Goal: Task Accomplishment & Management: Complete application form

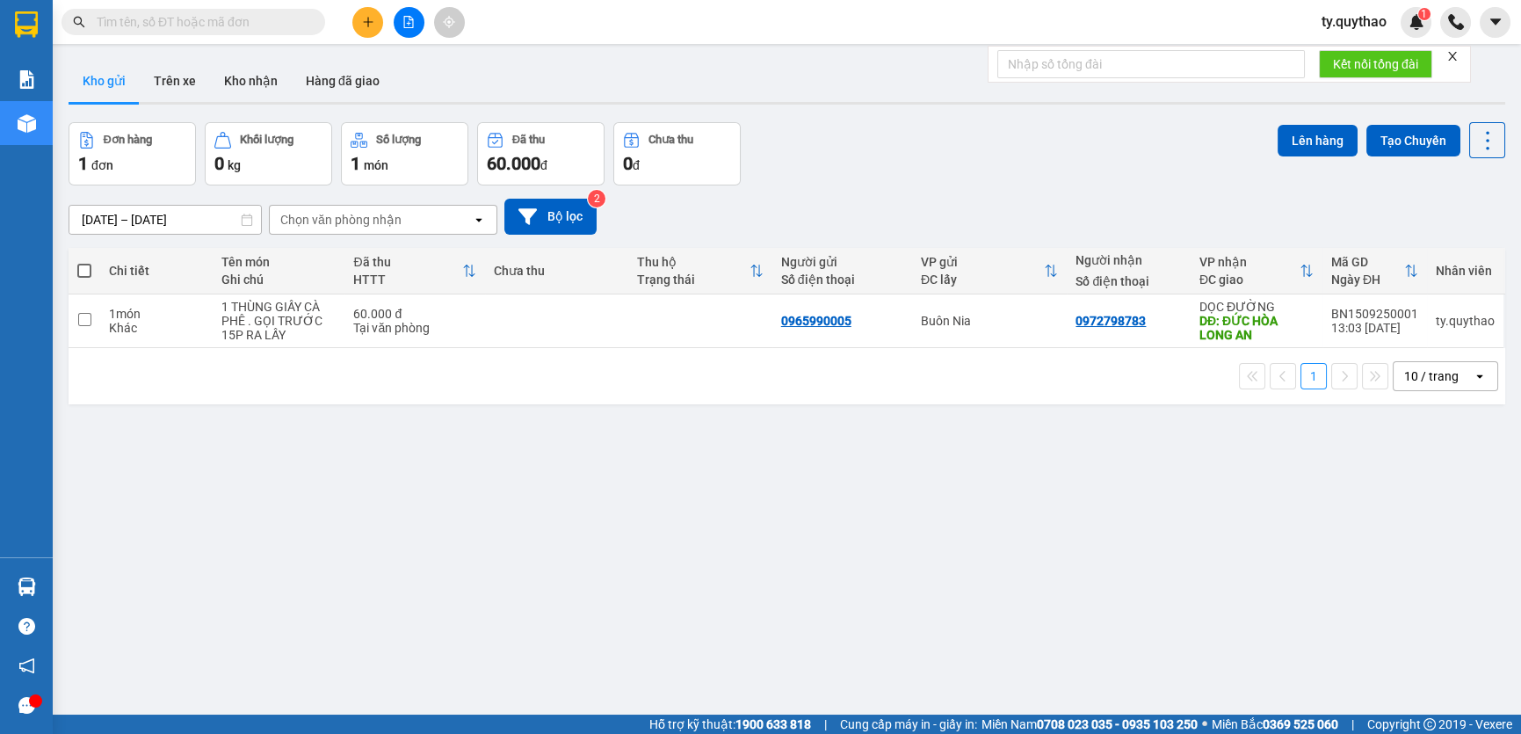
click at [362, 22] on icon "plus" at bounding box center [368, 22] width 12 height 12
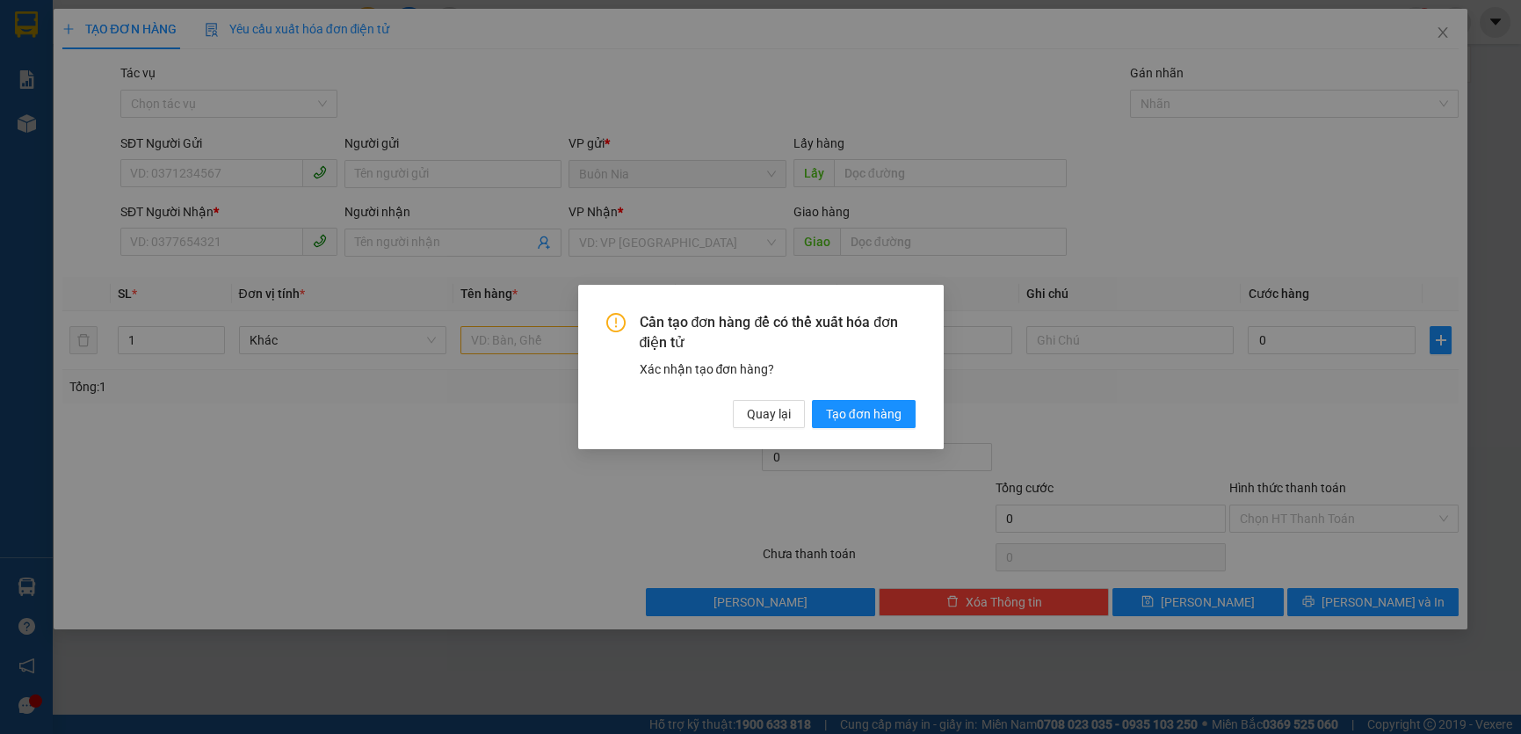
click at [225, 163] on div "Cần tạo đơn hàng để có thể xuất hóa đơn điện tử Xác nhận tạo đơn hàng? Quay lại…" at bounding box center [760, 367] width 1521 height 734
click at [881, 404] on span "Tạo đơn hàng" at bounding box center [864, 413] width 76 height 19
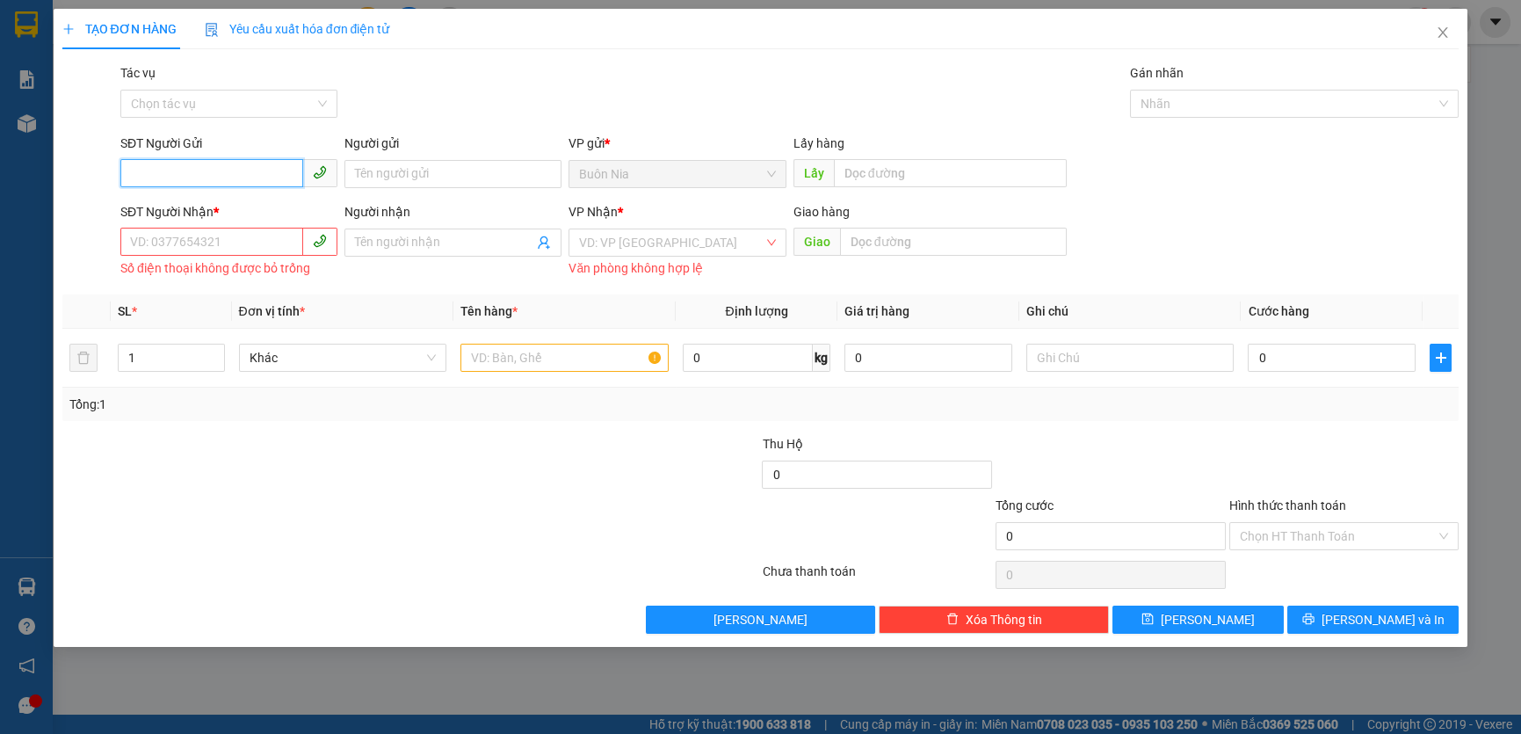
click at [262, 161] on input "SĐT Người Gửi" at bounding box center [211, 173] width 183 height 28
click at [250, 171] on input "SĐT Người Gửi" at bounding box center [211, 173] width 183 height 28
click at [243, 176] on input "SĐT Người Gửi" at bounding box center [211, 173] width 183 height 28
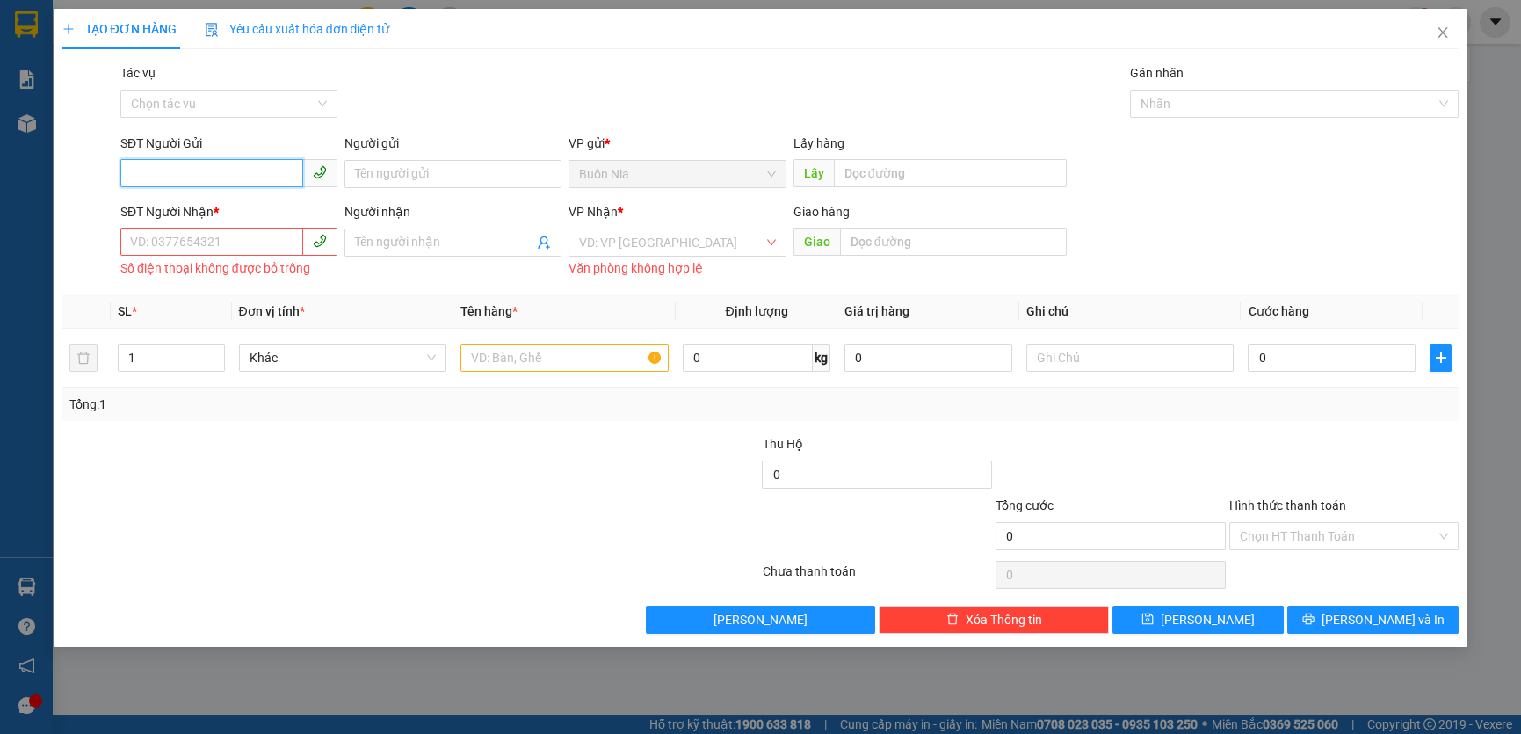
click at [240, 168] on input "SĐT Người Gửi" at bounding box center [211, 173] width 183 height 28
click at [239, 200] on div "0945413877" at bounding box center [229, 209] width 196 height 19
type input "0945413877"
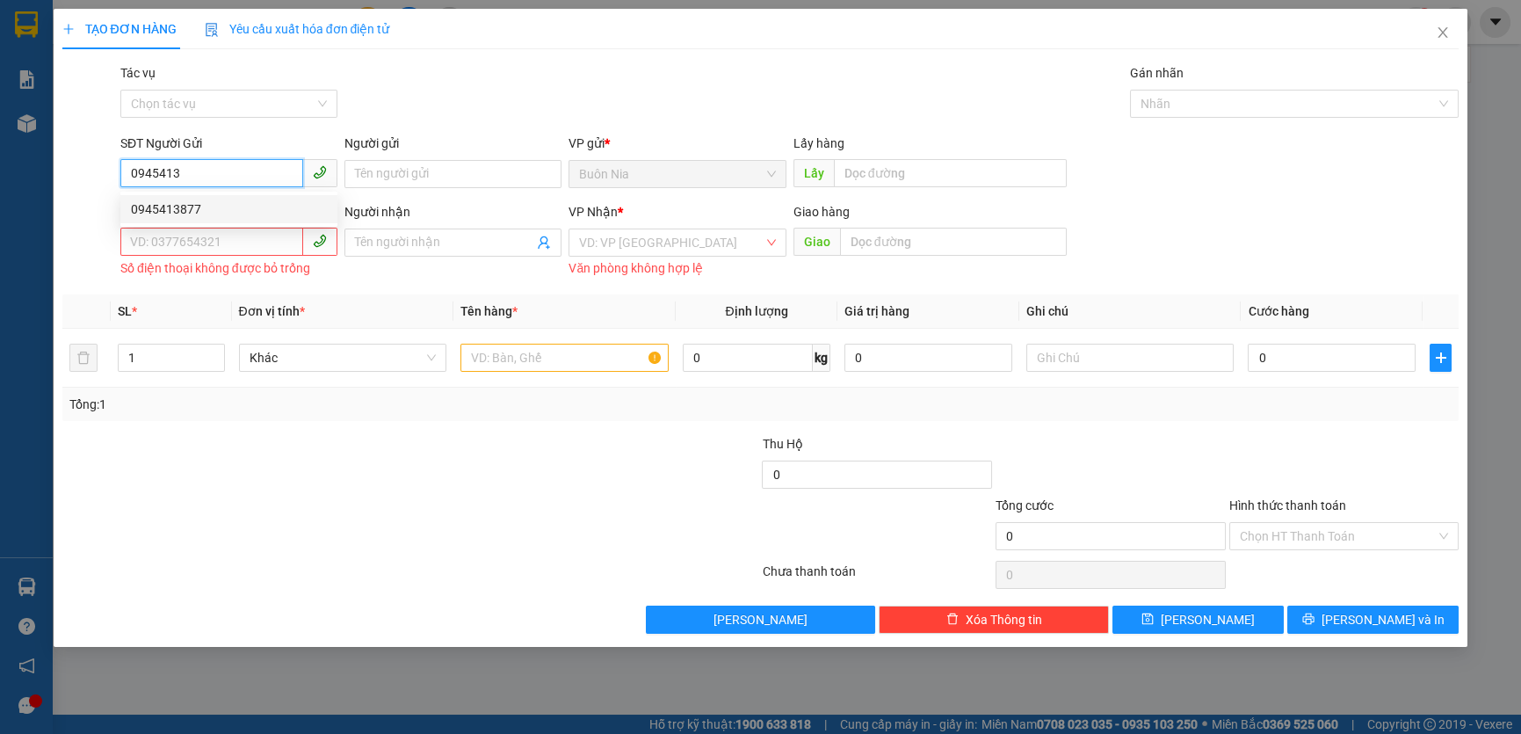
type input "0383032114"
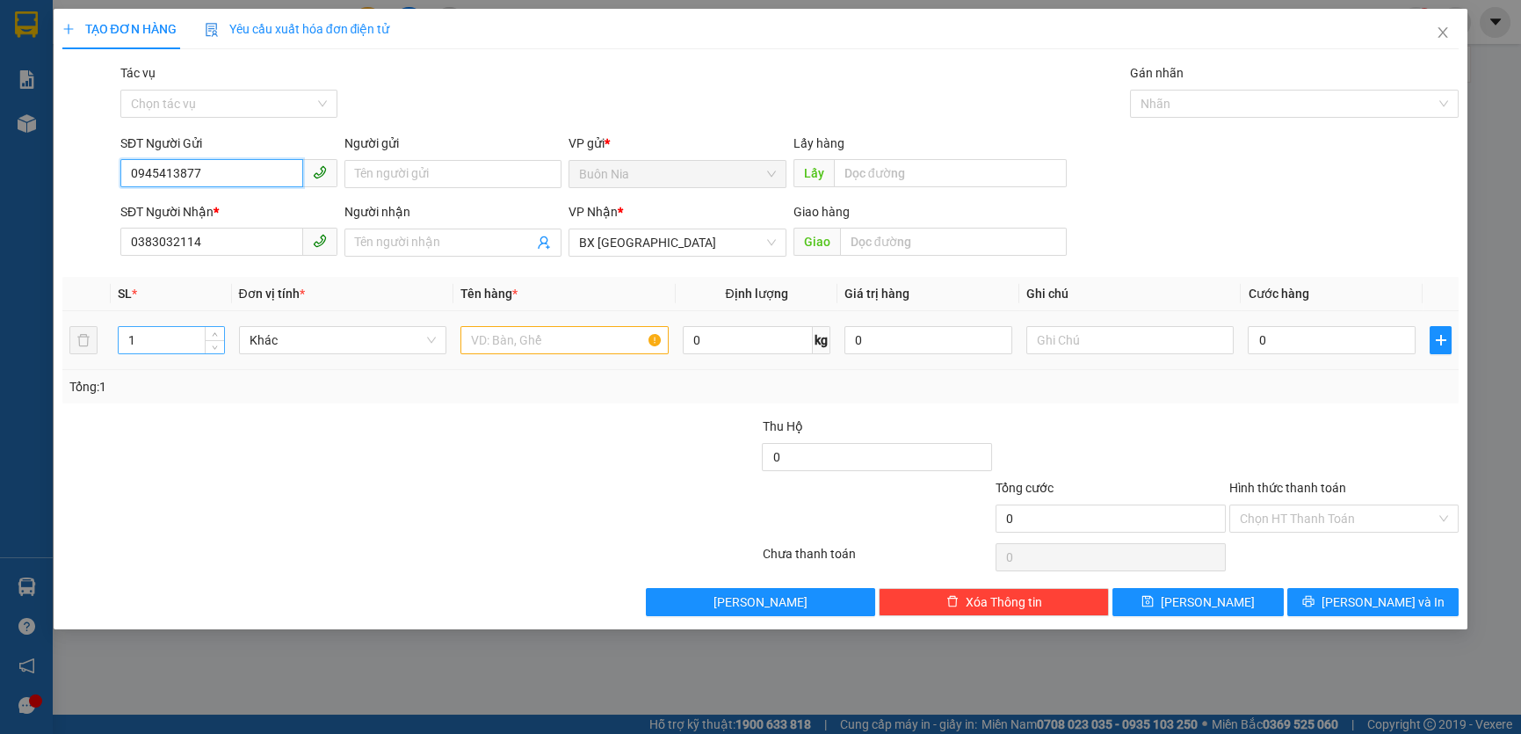
type input "0945413877"
click at [154, 341] on input "1" at bounding box center [171, 340] width 105 height 26
type input "2"
click at [527, 348] on input "text" at bounding box center [565, 340] width 208 height 28
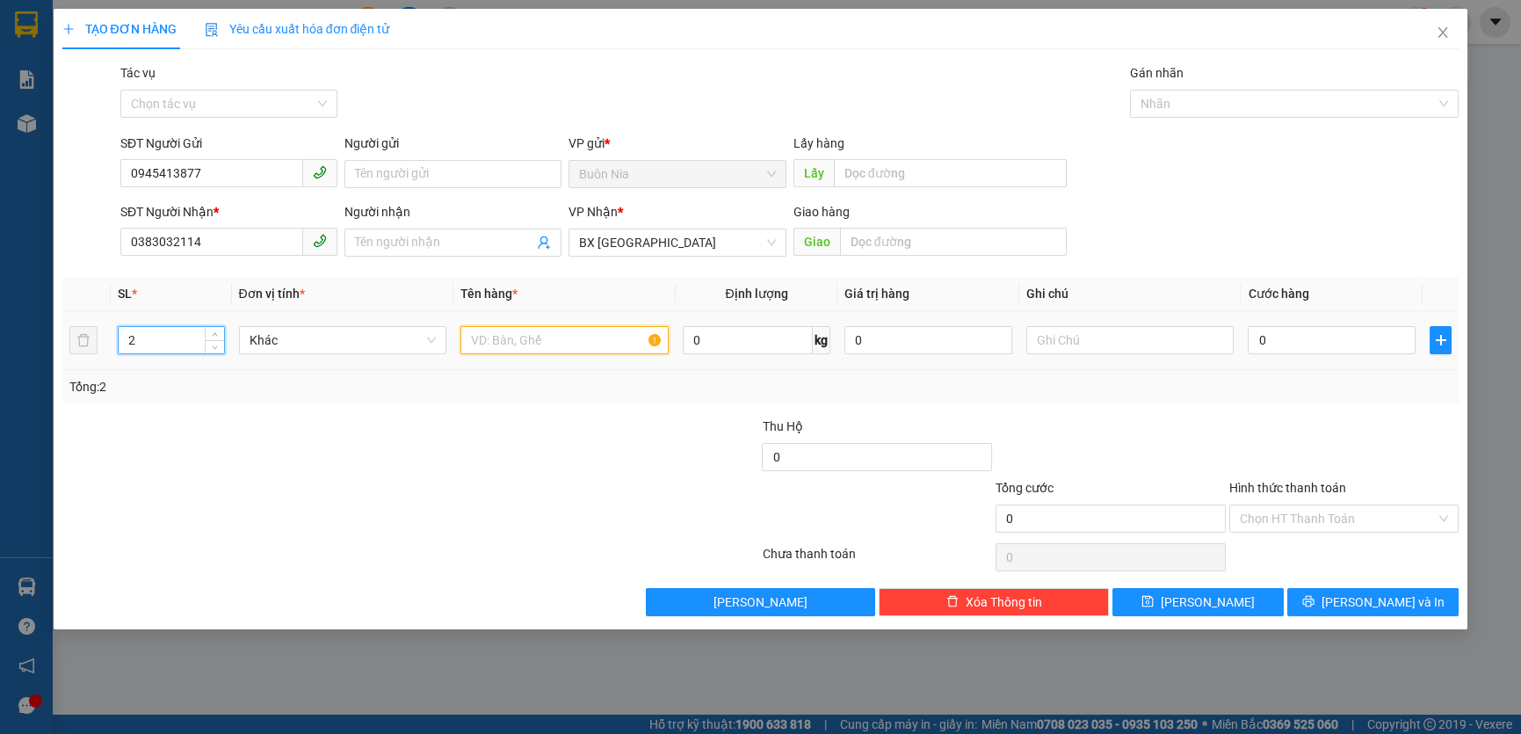
click at [527, 348] on input "text" at bounding box center [565, 340] width 208 height 28
type input "1T GIẤY NHỎ + 1 TÚM SẦU , GỌI TRƯỚC 15P RA LẤY"
click at [1257, 344] on input "0" at bounding box center [1332, 340] width 168 height 28
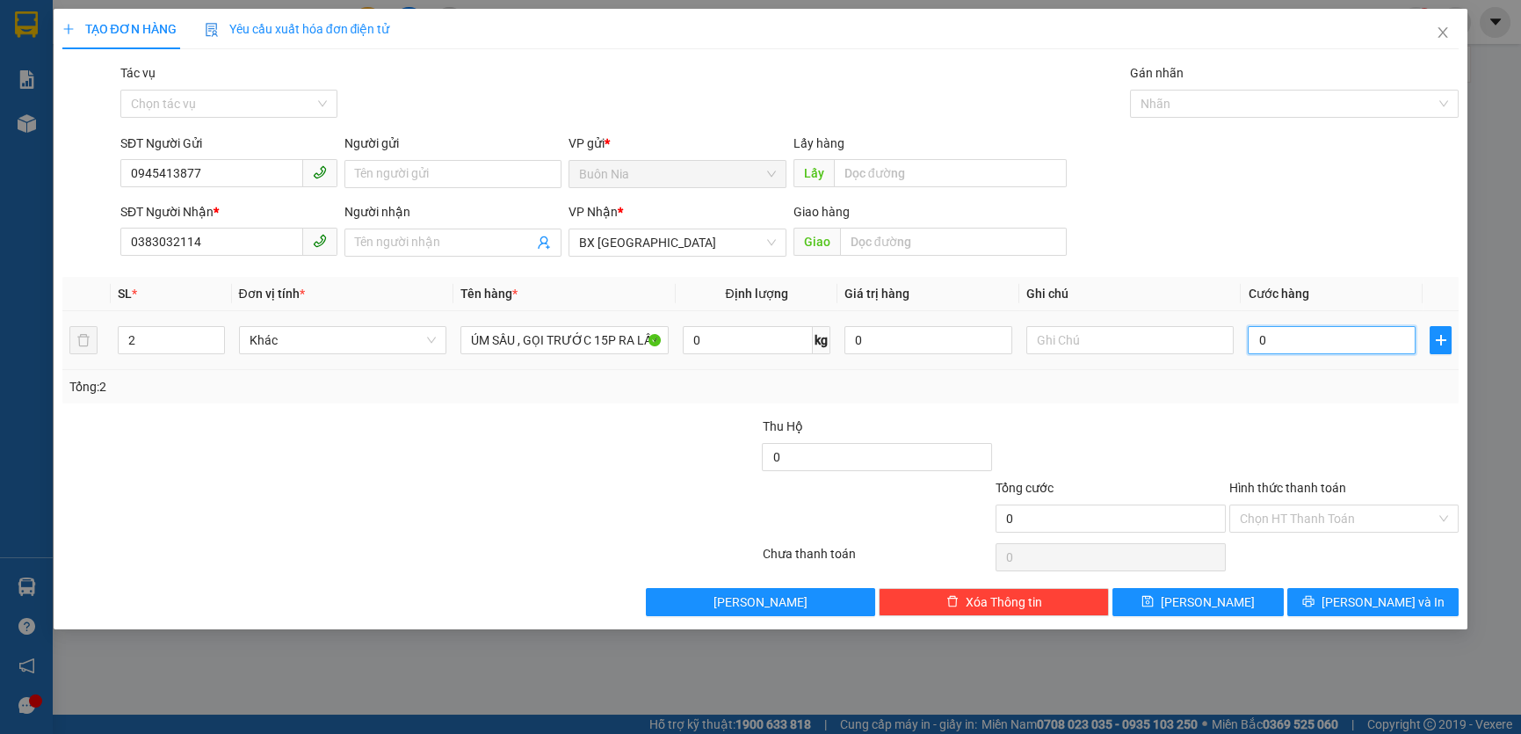
scroll to position [0, 0]
type input "10"
type input "100"
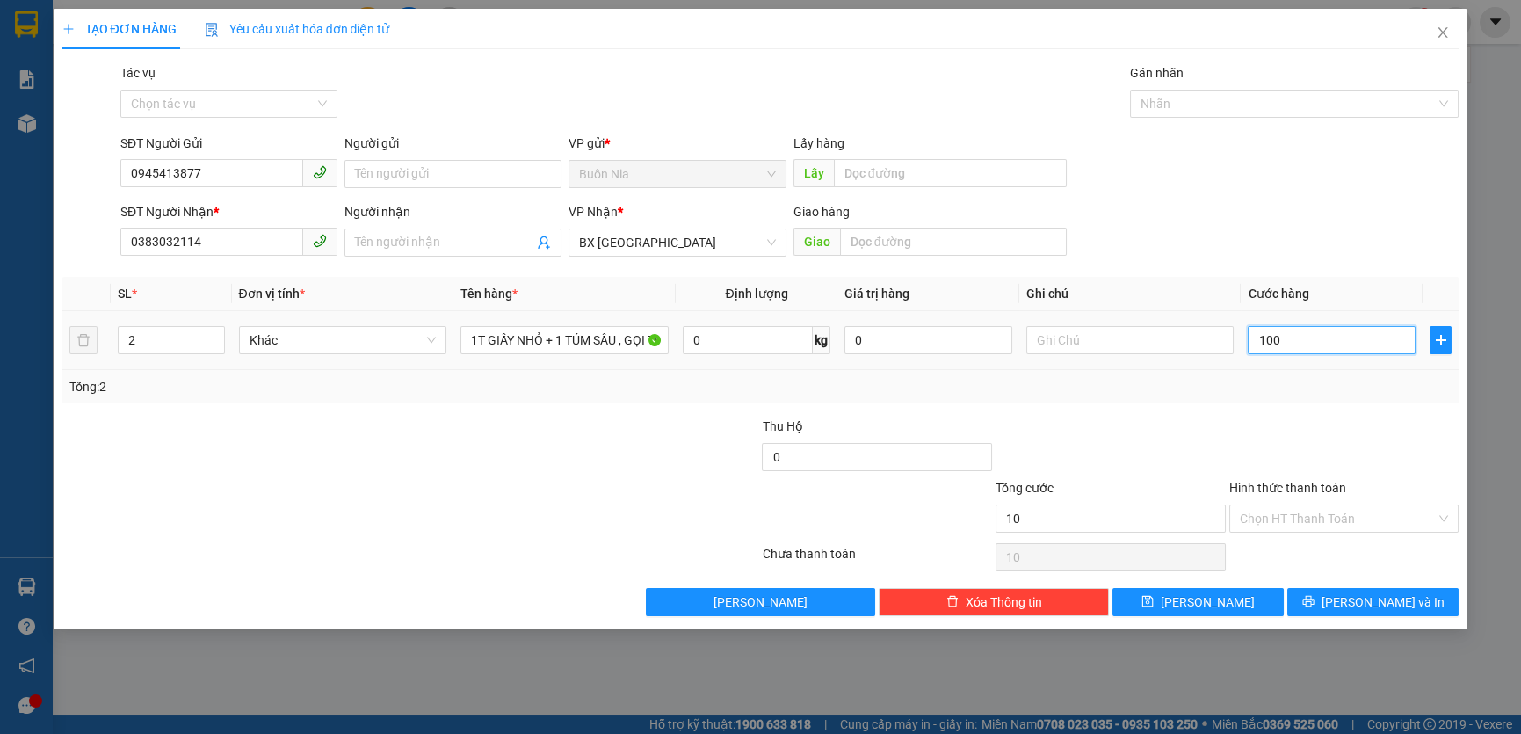
type input "100"
type input "1.000"
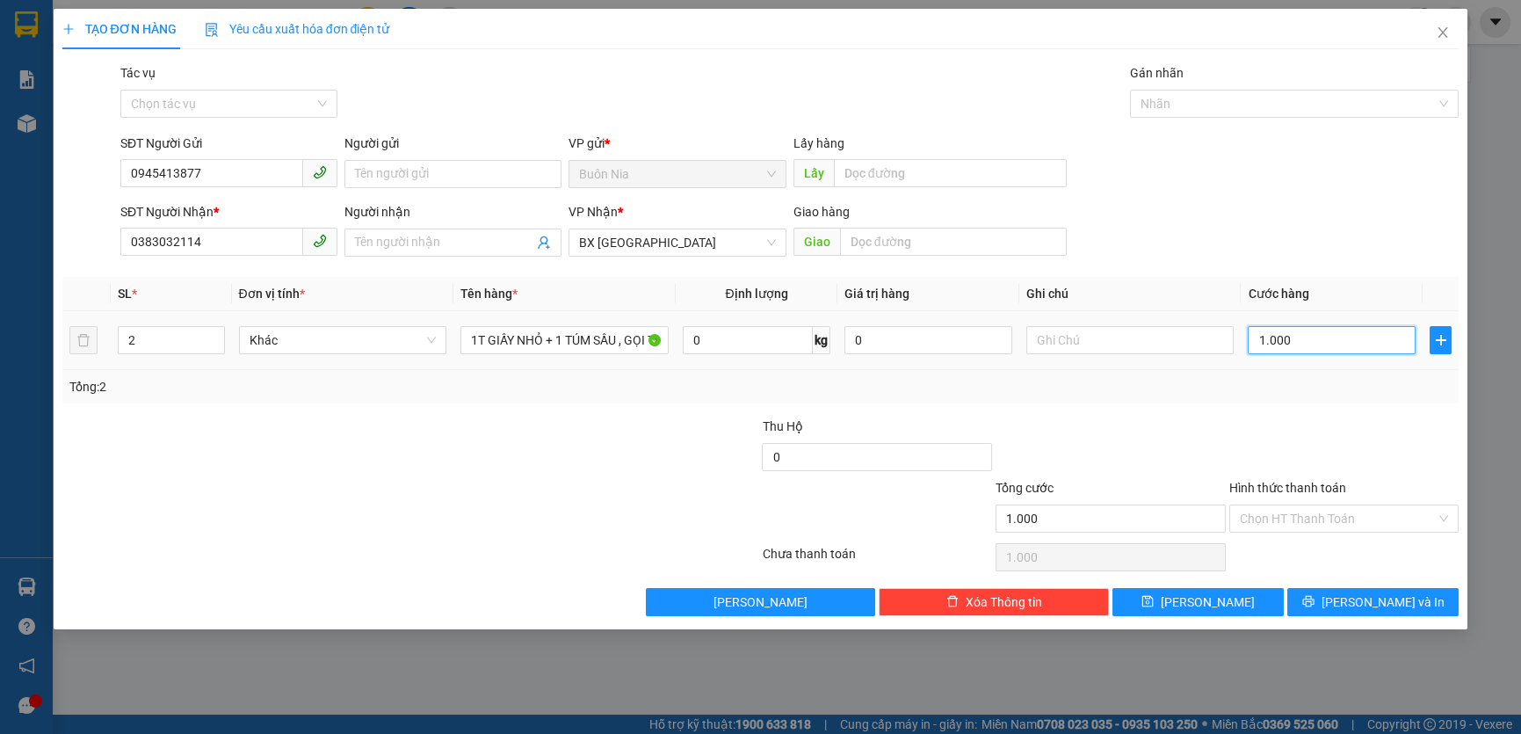
type input "10.000"
type input "100.000"
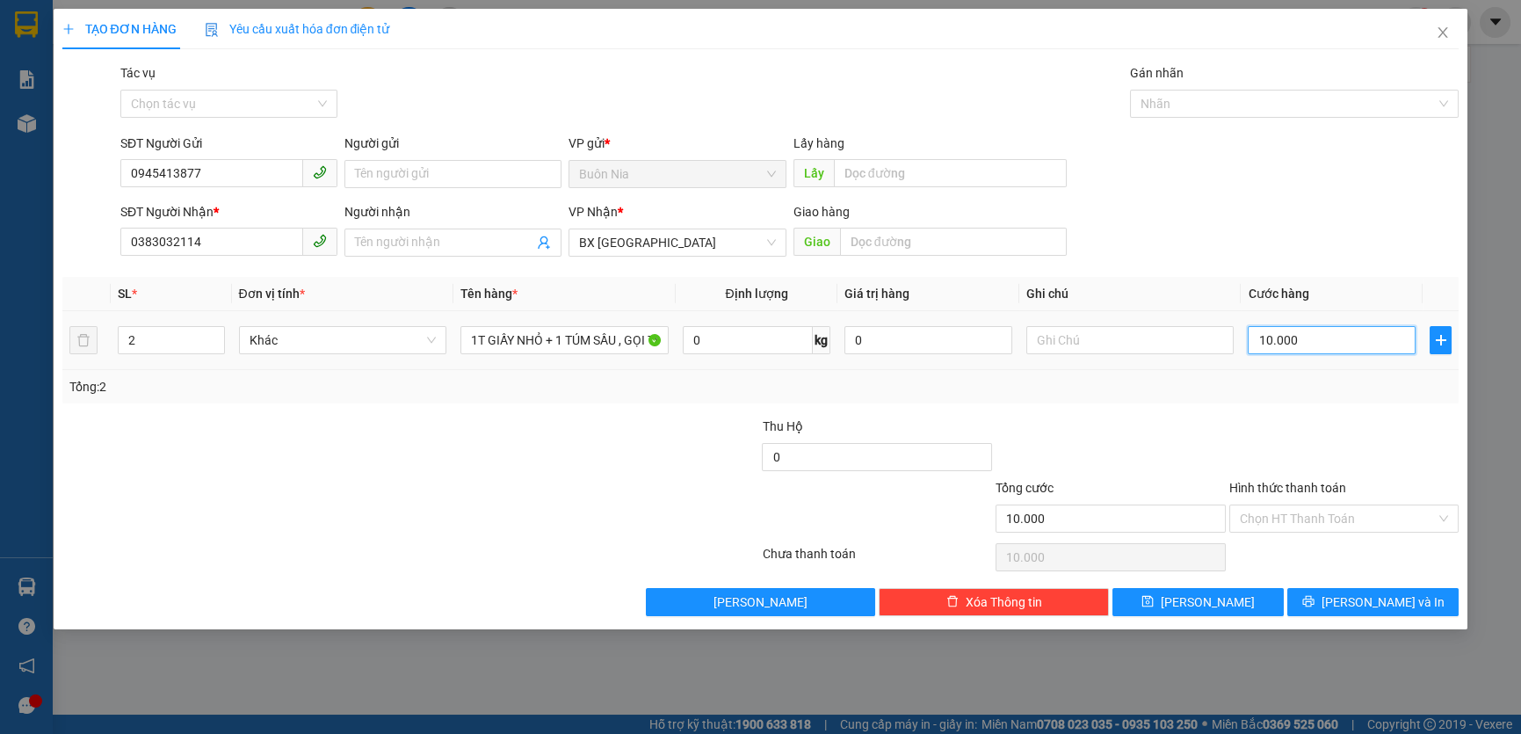
type input "100.000"
click at [1327, 520] on input "Hình thức thanh toán" at bounding box center [1338, 518] width 197 height 26
type input "100.000"
click at [1327, 520] on input "Hình thức thanh toán" at bounding box center [1338, 518] width 197 height 26
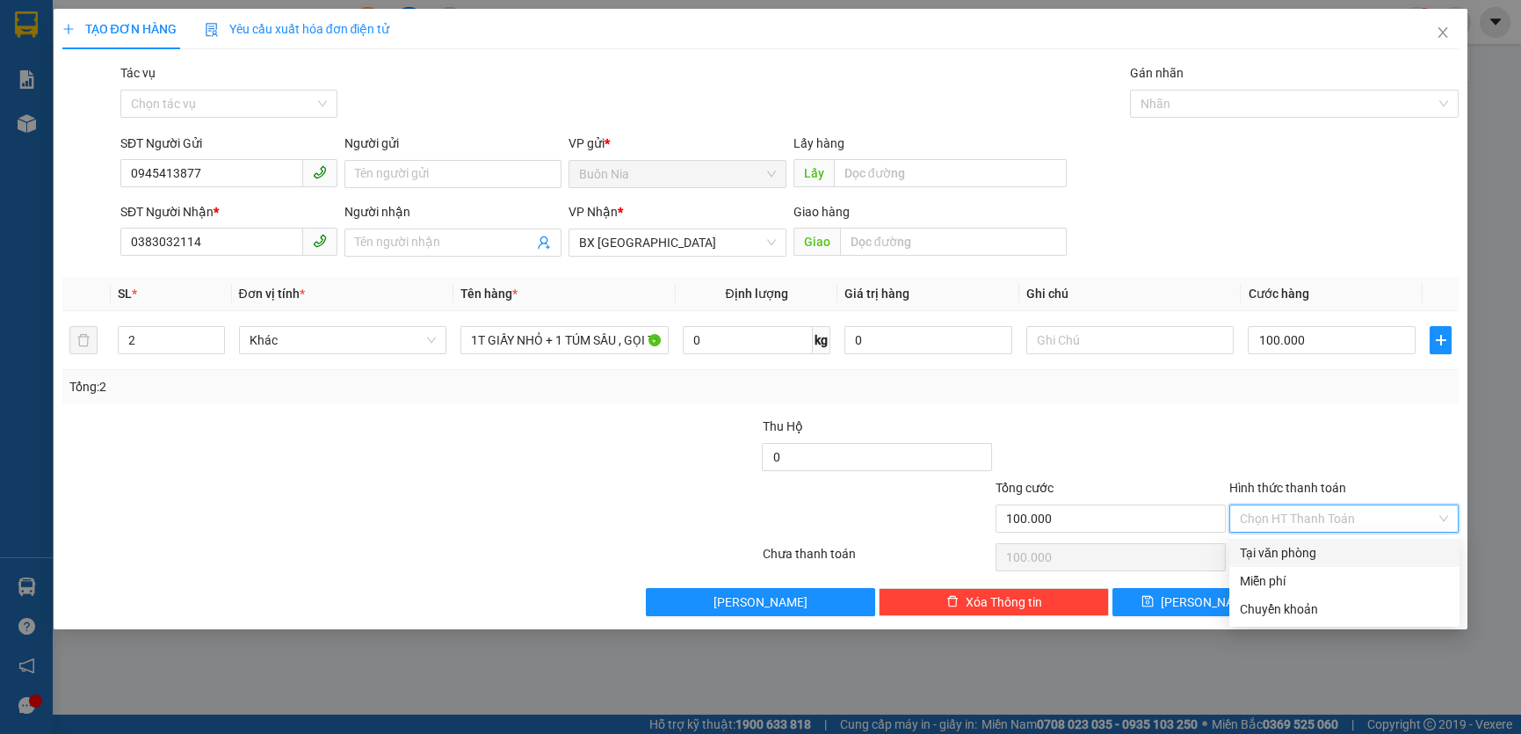
click at [1310, 555] on div "Tại văn phòng" at bounding box center [1344, 552] width 209 height 19
type input "0"
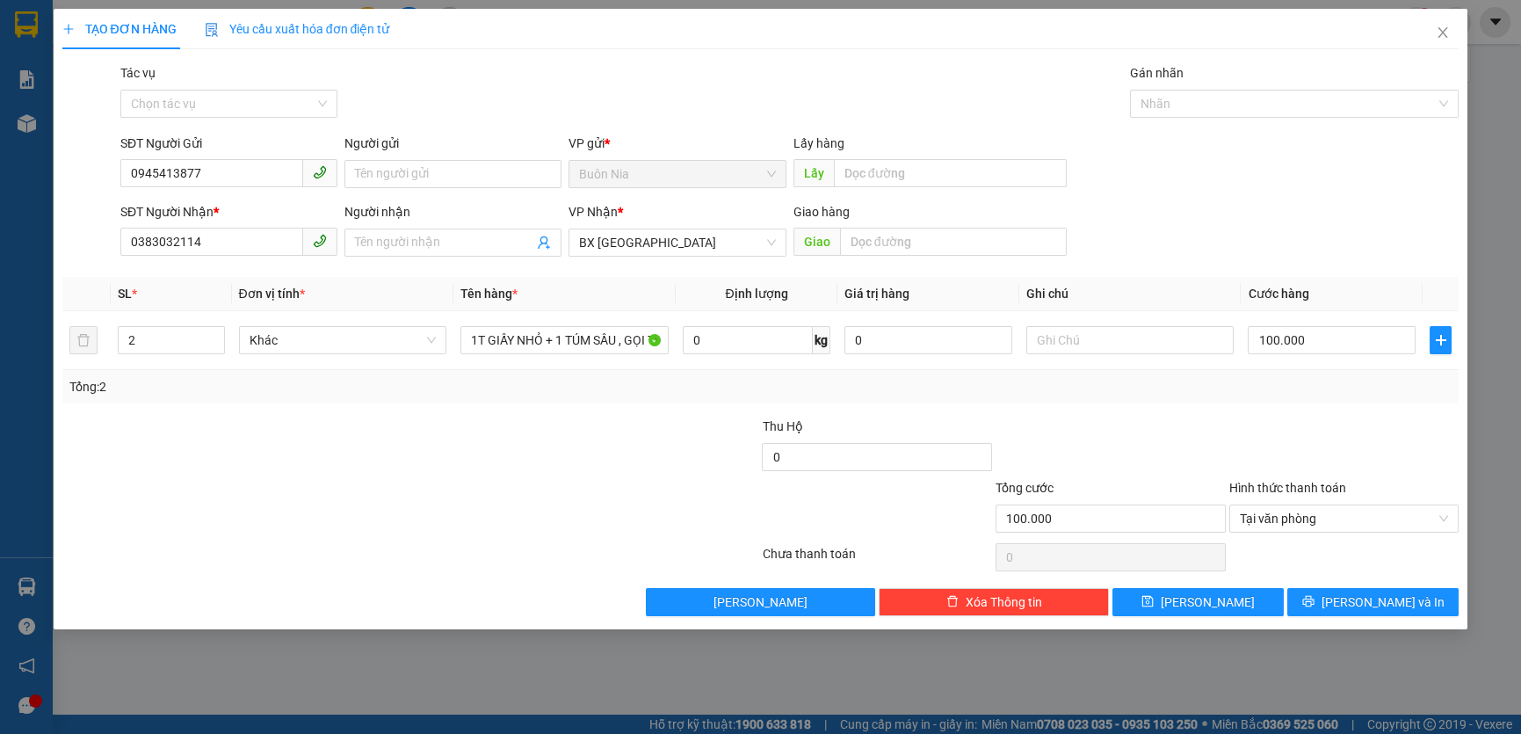
click at [1310, 555] on div at bounding box center [1345, 557] width 234 height 35
click at [1408, 608] on button "[PERSON_NAME] và In" at bounding box center [1373, 602] width 171 height 28
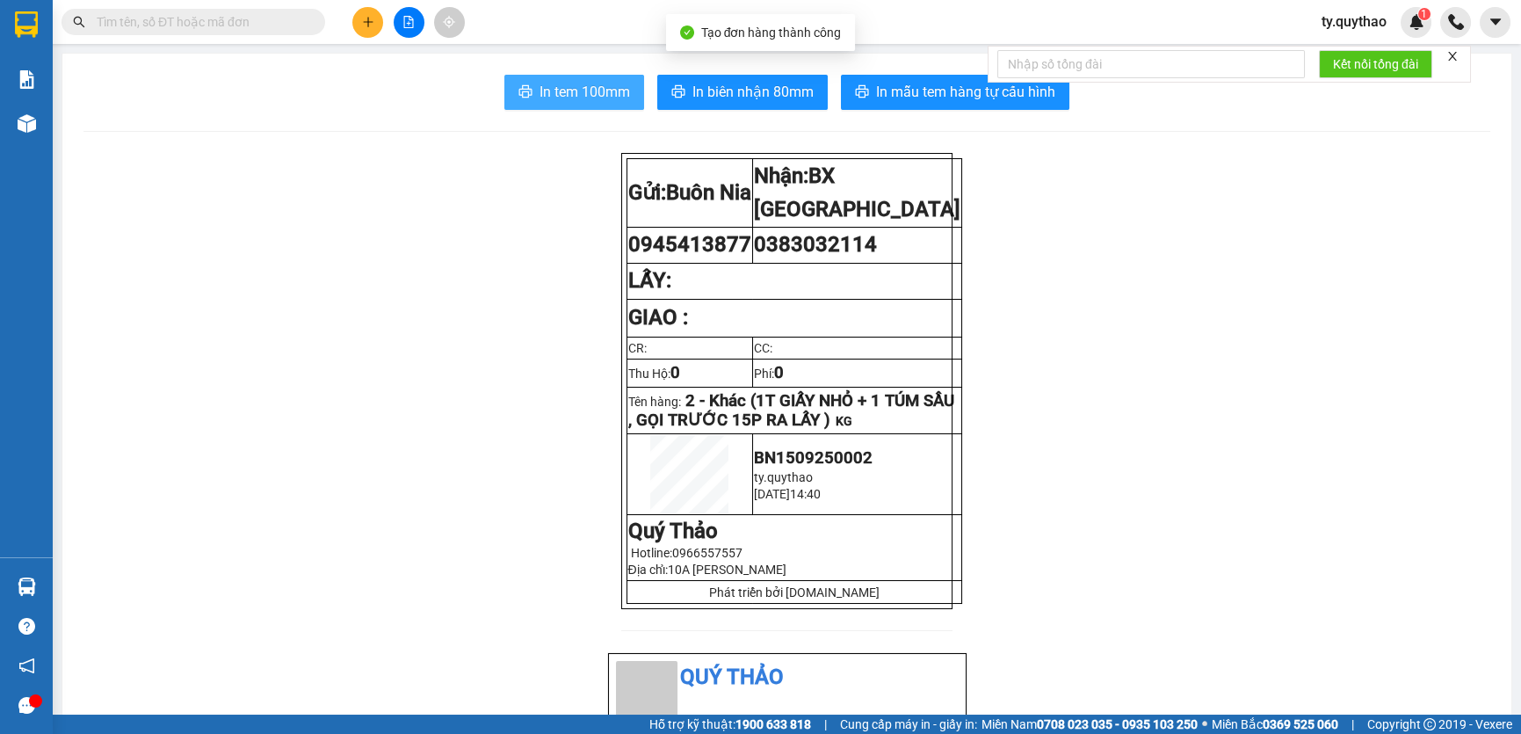
click at [569, 99] on span "In tem 100mm" at bounding box center [585, 92] width 91 height 22
click at [608, 90] on span "In tem 100mm" at bounding box center [585, 92] width 91 height 22
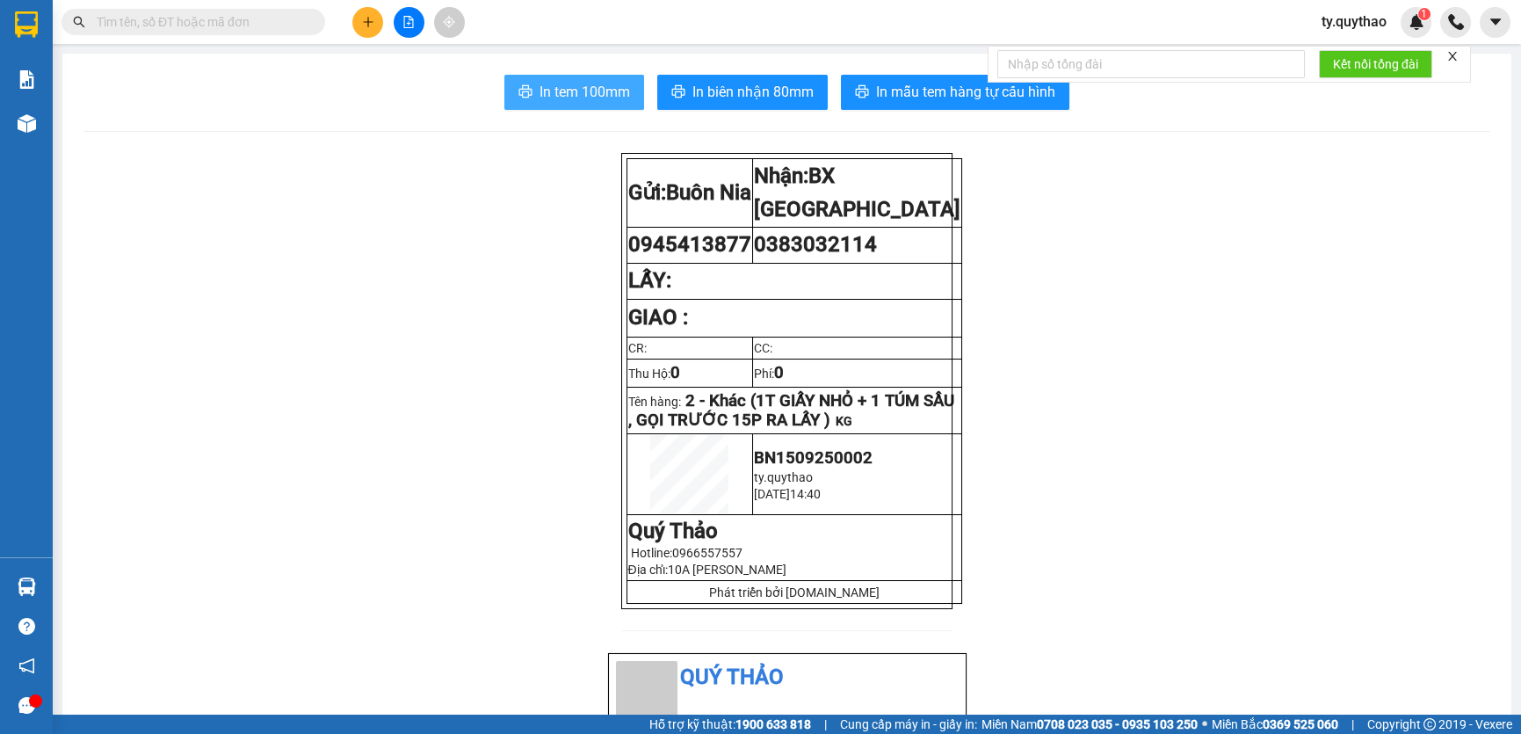
click at [608, 90] on span "In tem 100mm" at bounding box center [585, 92] width 91 height 22
click at [607, 90] on span "In tem 100mm" at bounding box center [585, 92] width 91 height 22
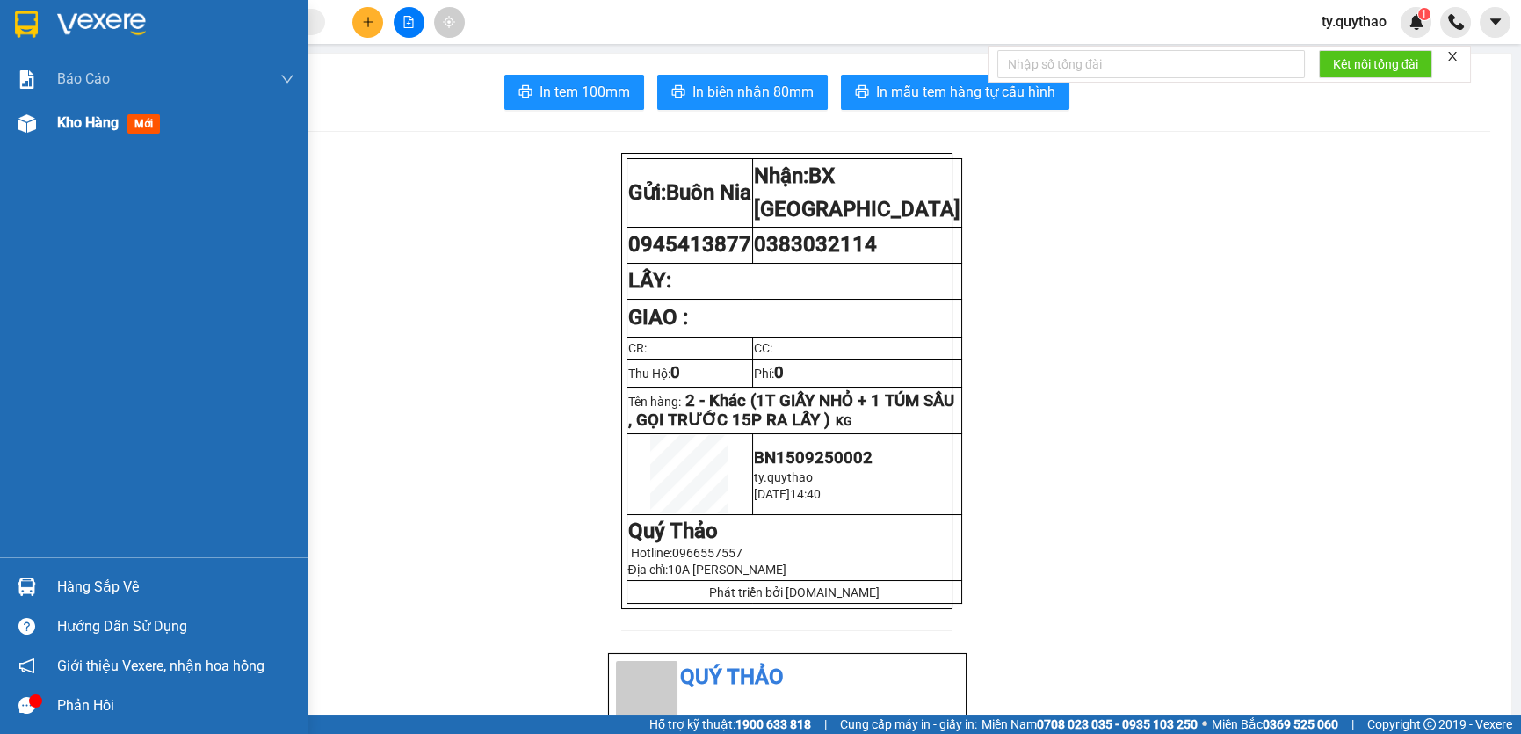
click at [80, 118] on span "Kho hàng" at bounding box center [88, 122] width 62 height 17
